Goal: Task Accomplishment & Management: Manage account settings

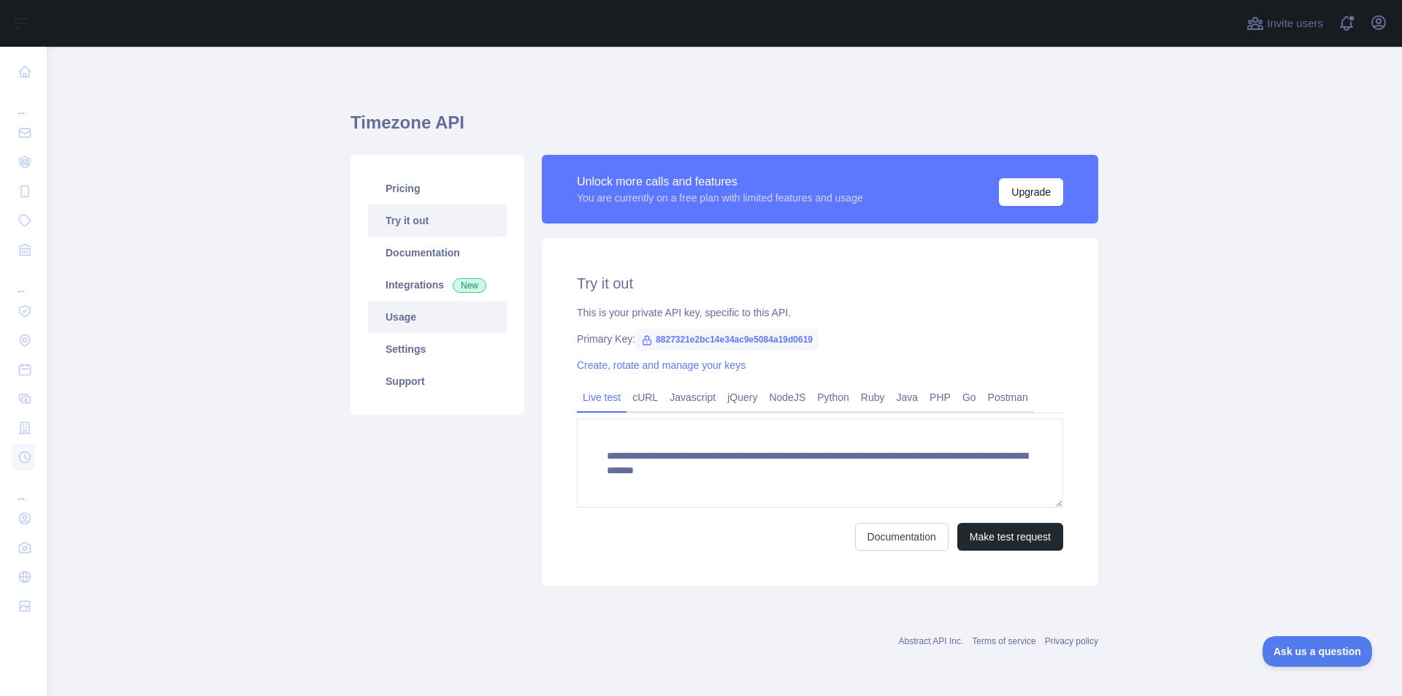
click at [392, 318] on link "Usage" at bounding box center [437, 317] width 139 height 32
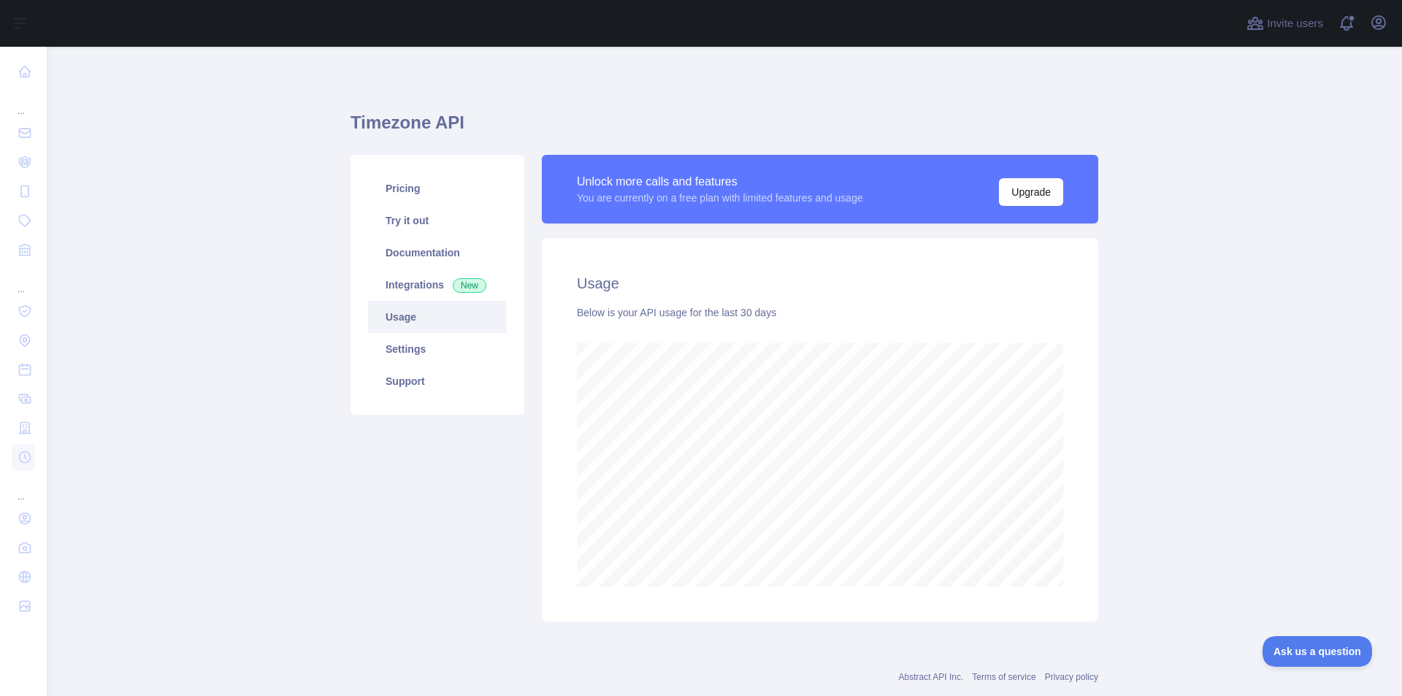
scroll to position [649, 1344]
click at [407, 348] on link "Settings" at bounding box center [437, 349] width 139 height 32
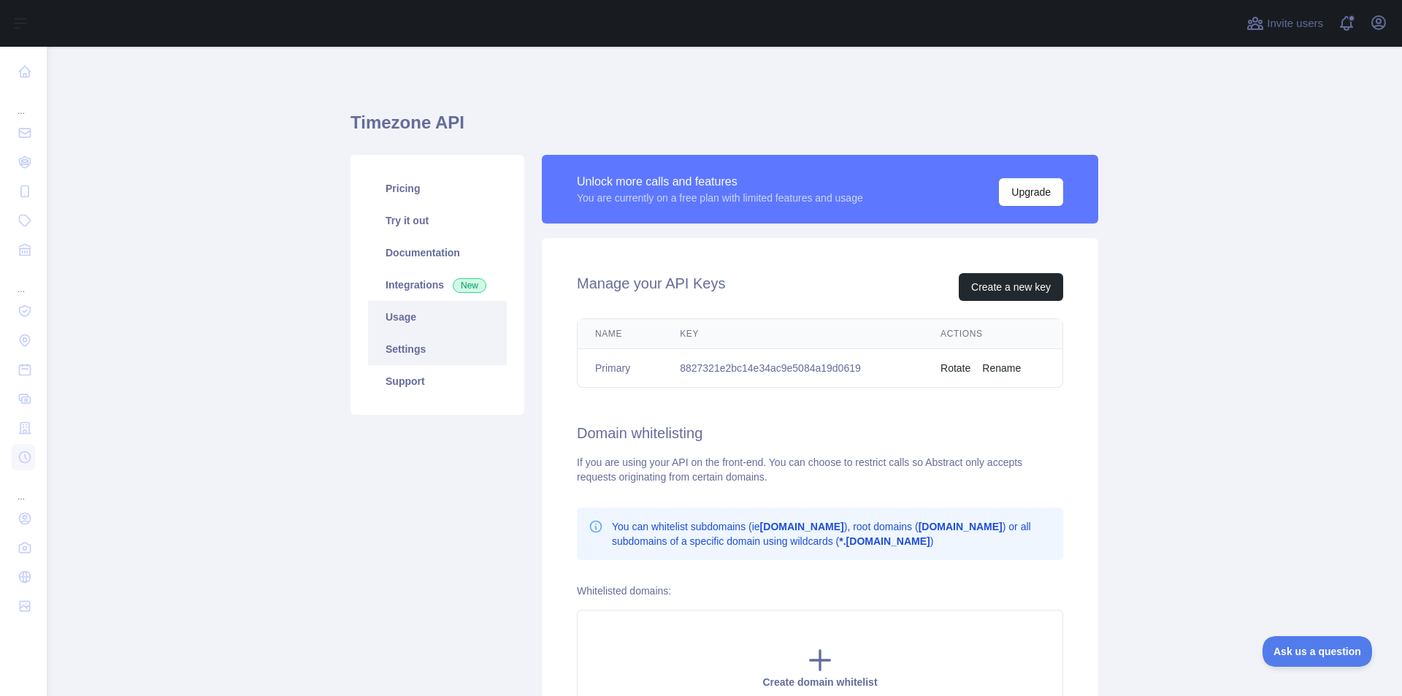
click at [405, 321] on link "Usage" at bounding box center [437, 317] width 139 height 32
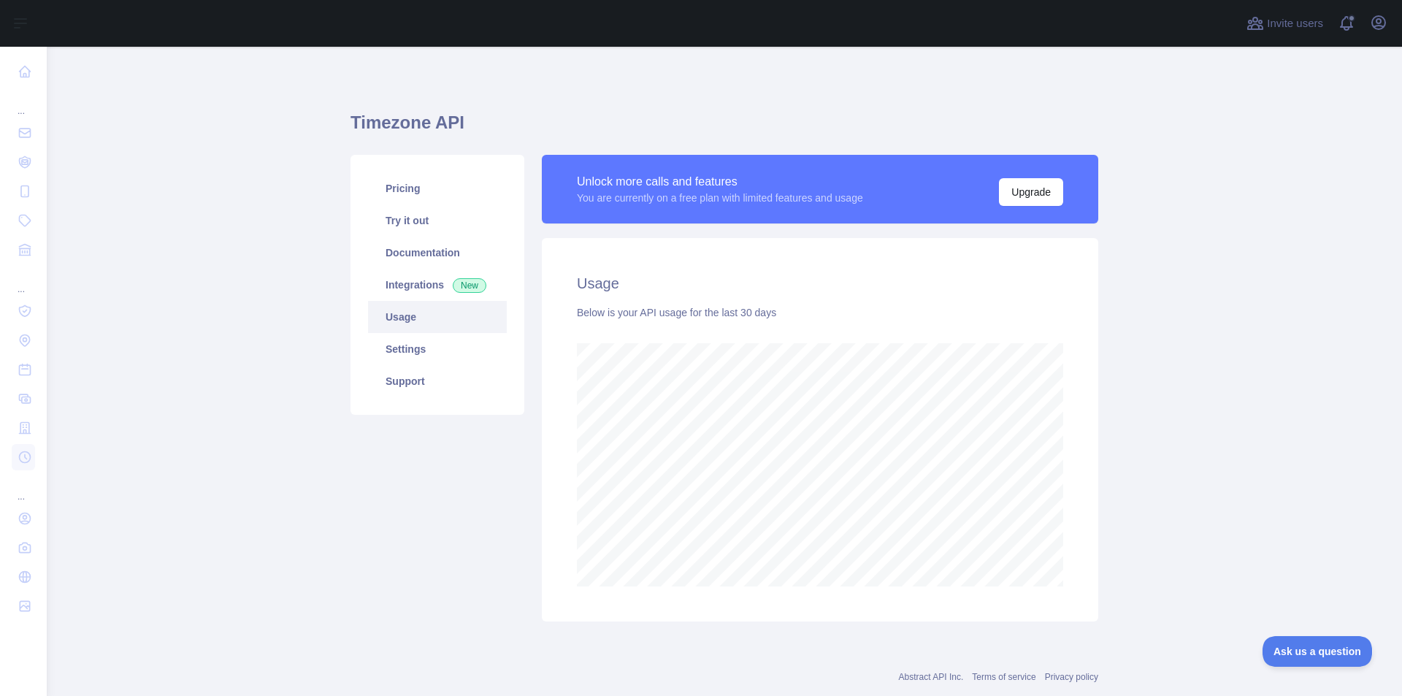
scroll to position [649, 1344]
click at [407, 292] on link "Integrations New" at bounding box center [437, 285] width 139 height 32
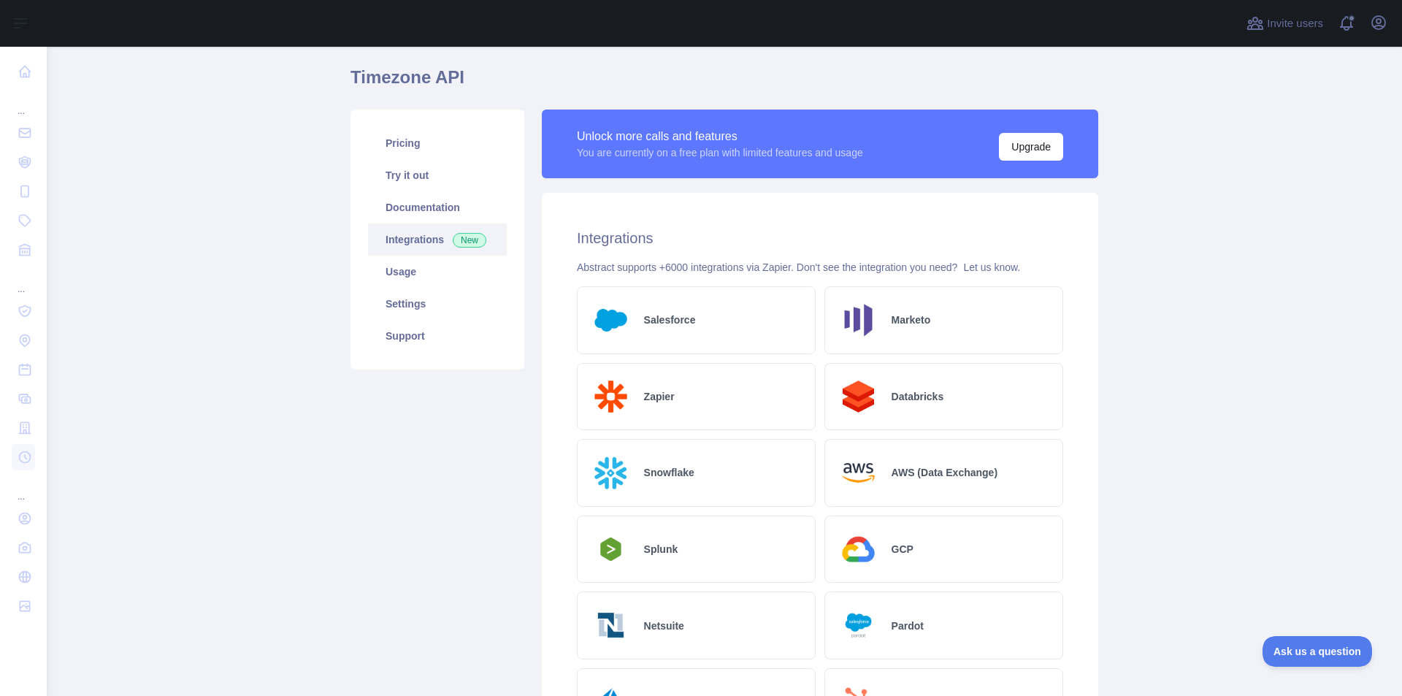
scroll to position [30, 0]
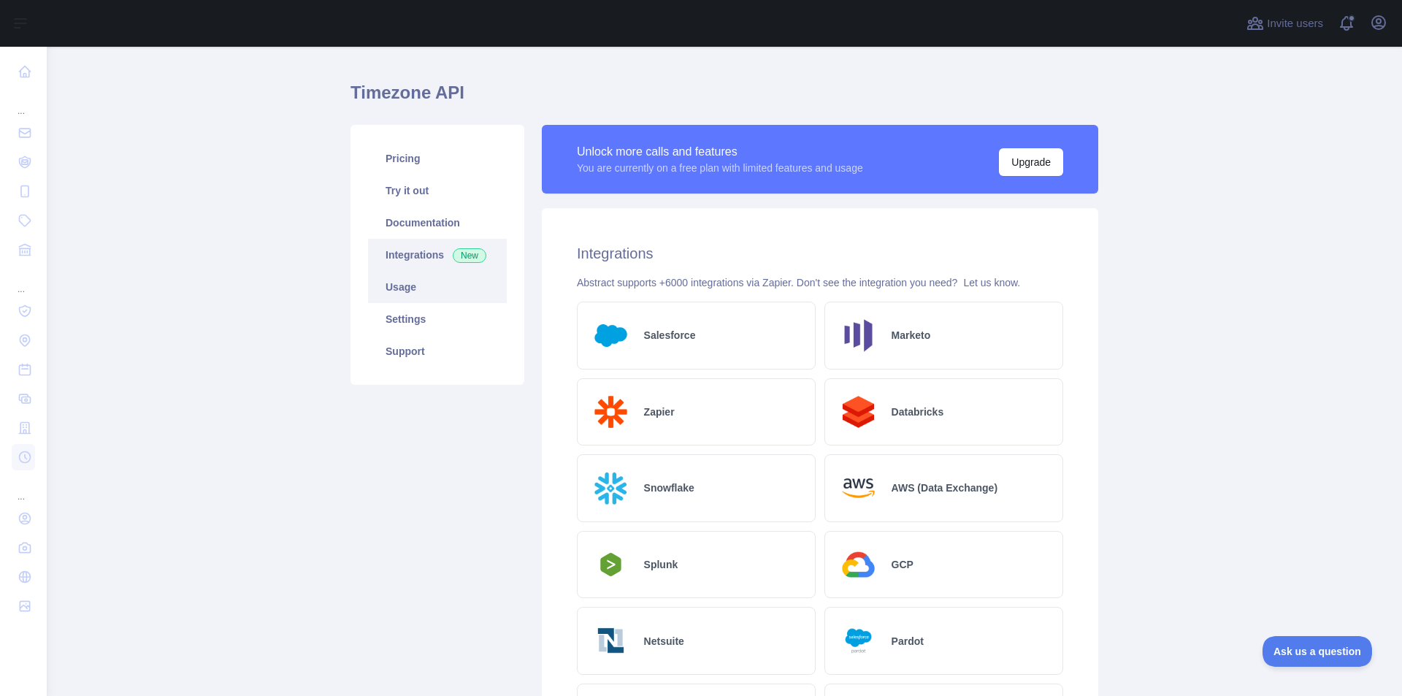
click at [399, 282] on link "Usage" at bounding box center [437, 287] width 139 height 32
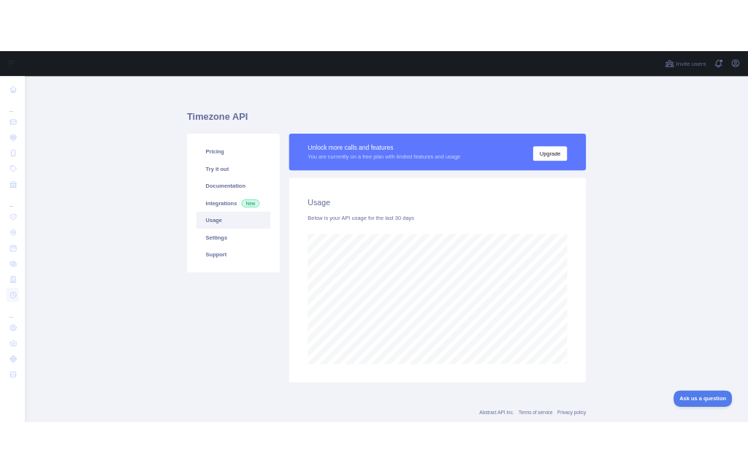
scroll to position [649, 1344]
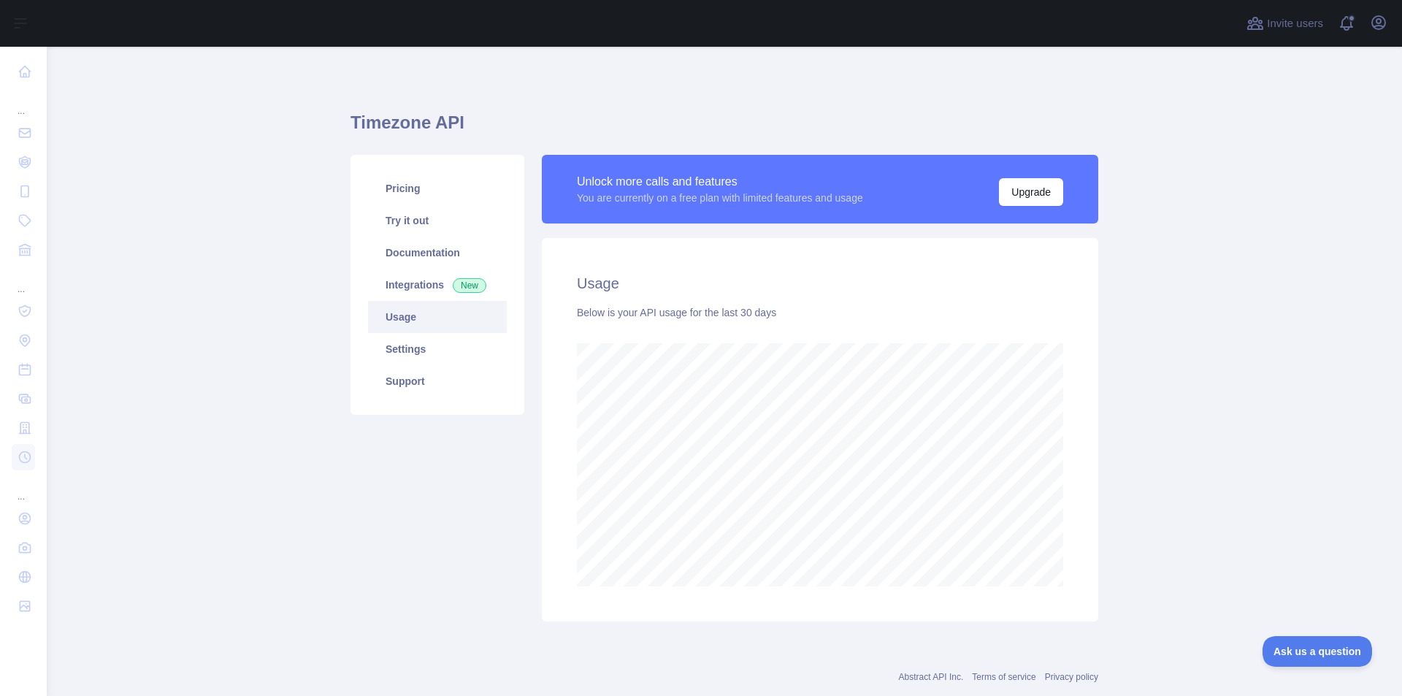
click at [1249, 402] on main "Timezone API Pricing Try it out Documentation Integrations New Usage Settings S…" at bounding box center [724, 371] width 1355 height 649
